Goal: Check status: Check status

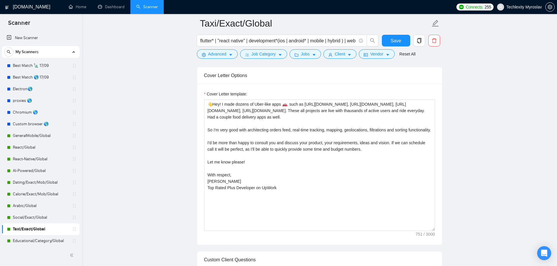
scroll to position [72, 0]
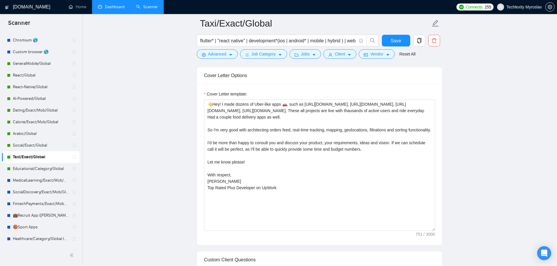
click at [109, 7] on link "Dashboard" at bounding box center [111, 6] width 27 height 5
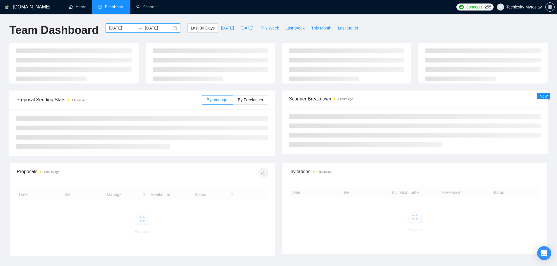
click at [170, 27] on div "[DATE] [DATE]" at bounding box center [143, 27] width 75 height 9
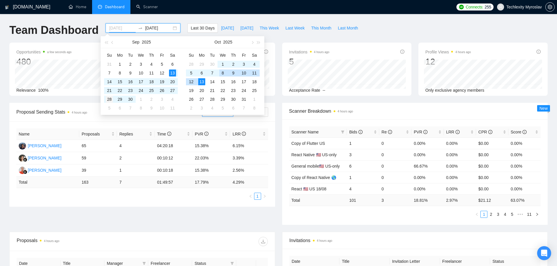
type input "[DATE]"
click at [110, 102] on div "28" at bounding box center [109, 99] width 7 height 7
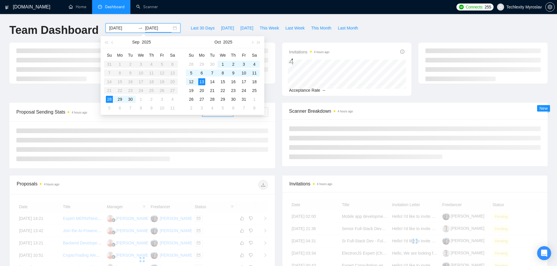
type input "[DATE]"
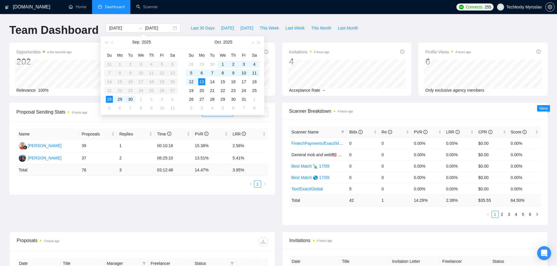
click at [186, 13] on ul "Home Dashboard Scanner" at bounding box center [257, 7] width 393 height 14
